Goal: Navigation & Orientation: Find specific page/section

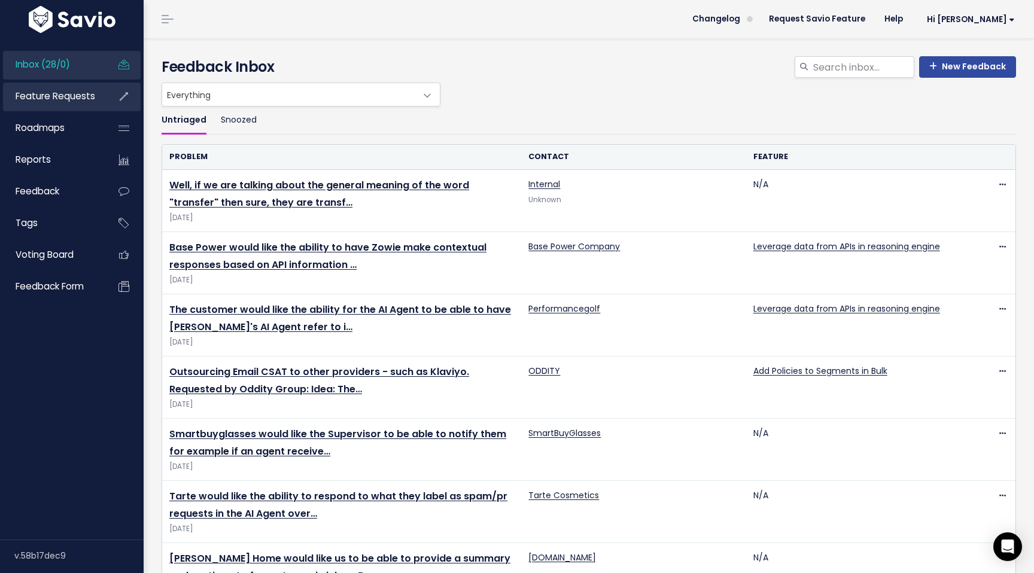
click at [56, 93] on span "Feature Requests" at bounding box center [56, 96] width 80 height 13
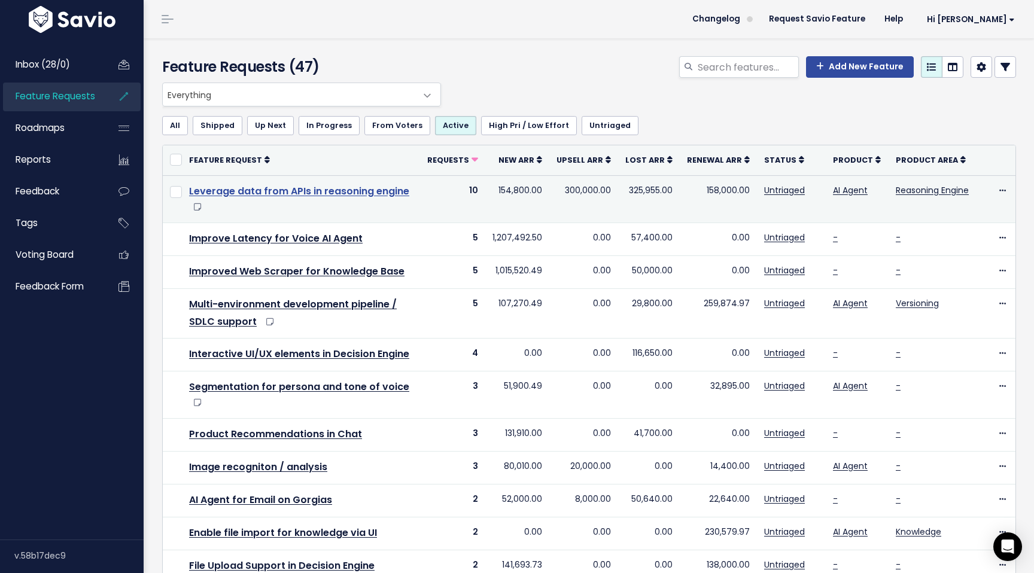
click at [275, 188] on link "Leverage data from APIs in reasoning engine" at bounding box center [299, 191] width 220 height 14
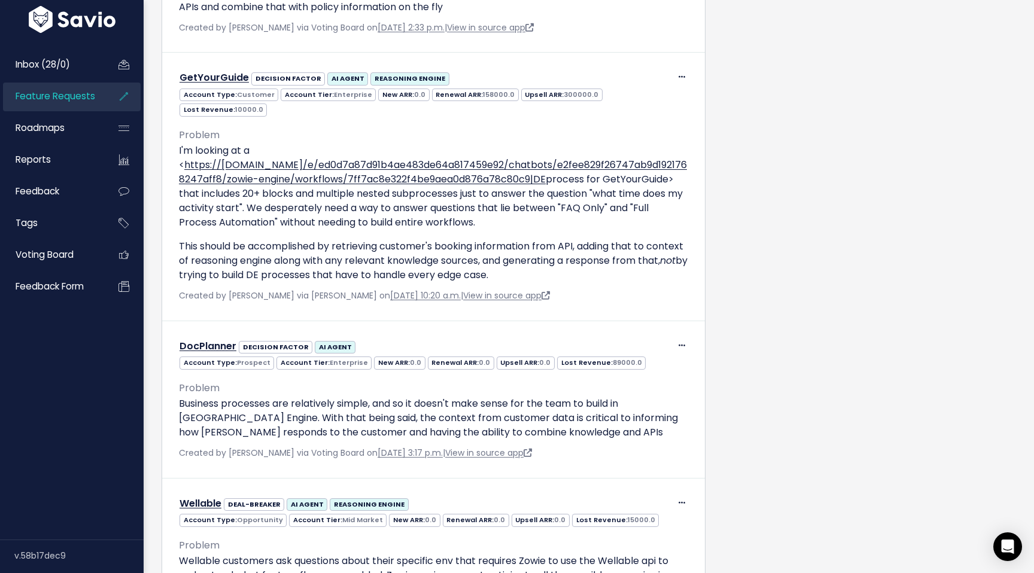
scroll to position [1437, 0]
